Goal: Task Accomplishment & Management: Complete application form

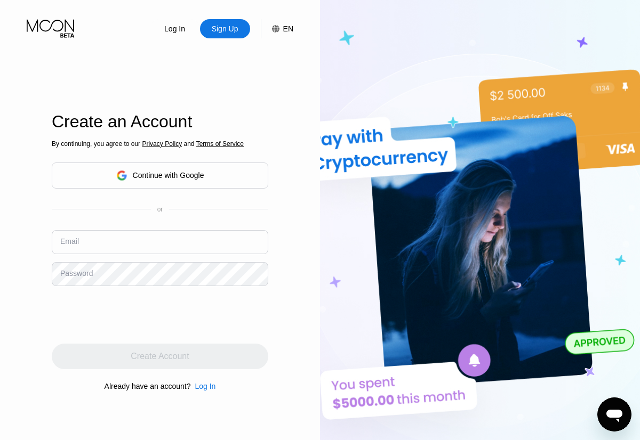
click at [160, 242] on input "text" at bounding box center [160, 242] width 216 height 24
type input "[EMAIL_ADDRESS][DOMAIN_NAME]"
click at [160, 357] on div "Create Account" at bounding box center [160, 356] width 58 height 11
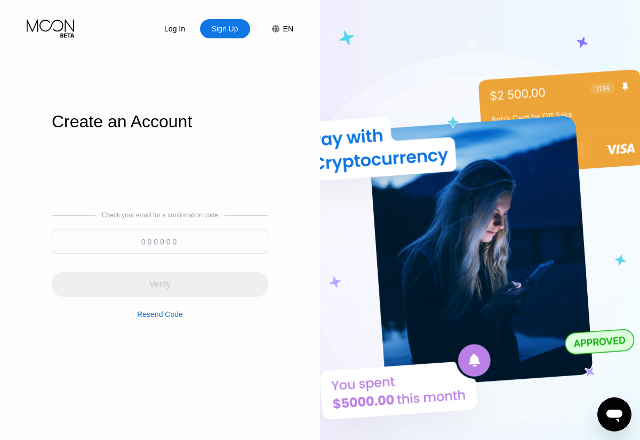
click at [160, 241] on input at bounding box center [160, 242] width 216 height 24
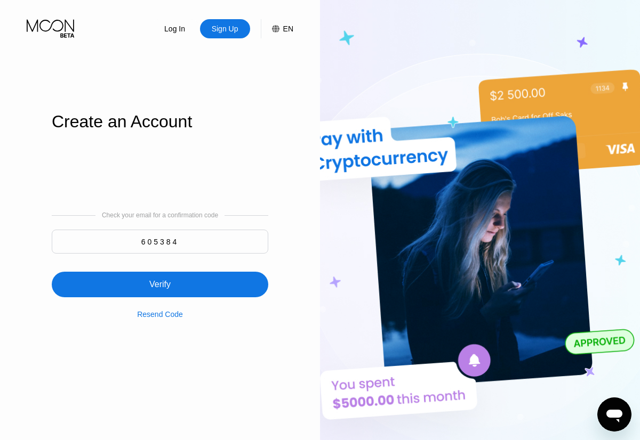
type input "605384"
click at [160, 278] on div "Verify" at bounding box center [160, 285] width 216 height 26
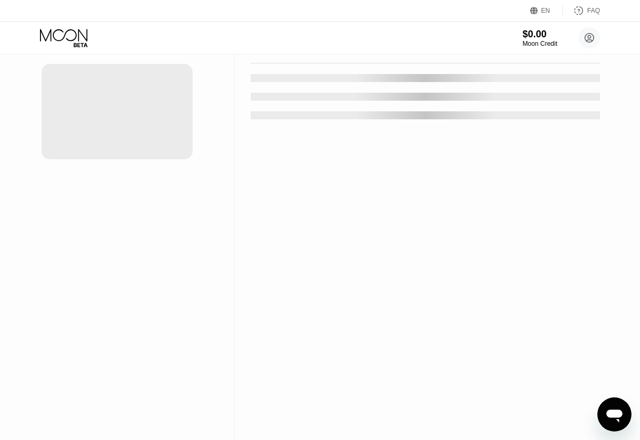
click at [161, 26] on div "New Card" at bounding box center [166, 21] width 33 height 9
